Goal: Navigation & Orientation: Find specific page/section

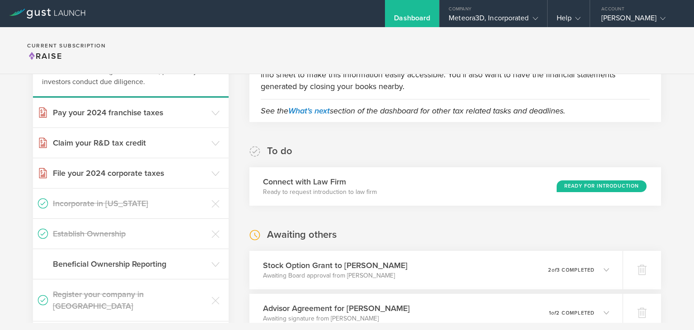
scroll to position [109, 0]
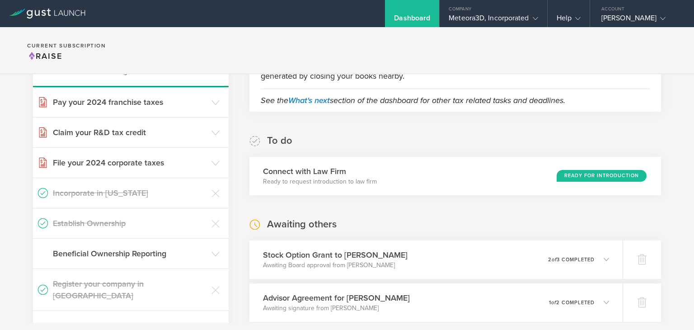
scroll to position [119, 0]
